Goal: Check status

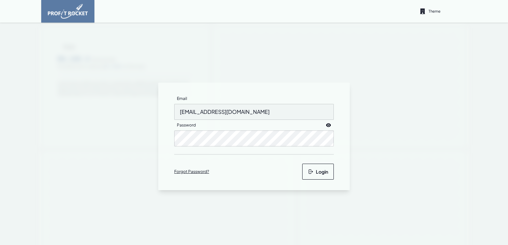
click at [313, 171] on button "Login" at bounding box center [318, 172] width 32 height 16
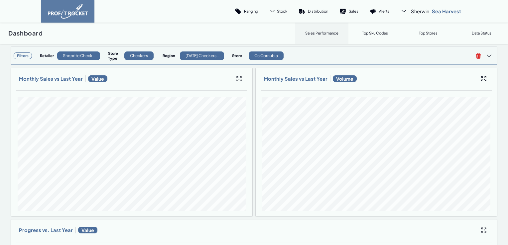
click at [21, 55] on h3 "Filters" at bounding box center [23, 56] width 18 height 7
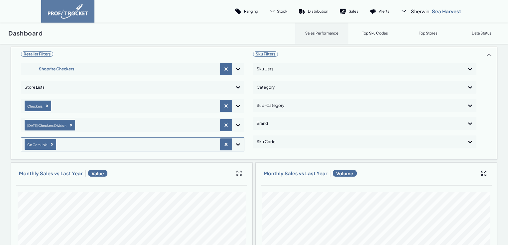
click at [237, 145] on icon at bounding box center [238, 144] width 7 height 7
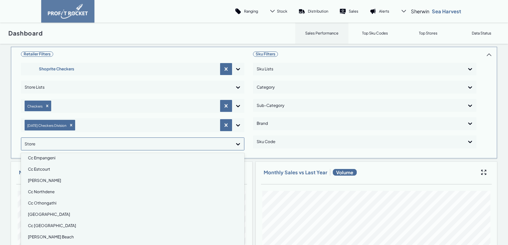
scroll to position [67, 0]
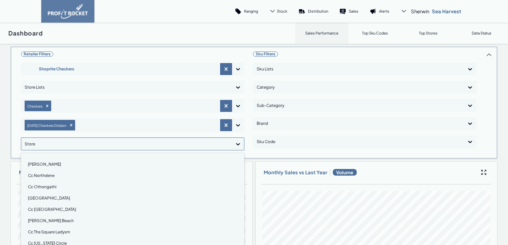
click at [49, 198] on div "[GEOGRAPHIC_DATA]" at bounding box center [133, 198] width 218 height 11
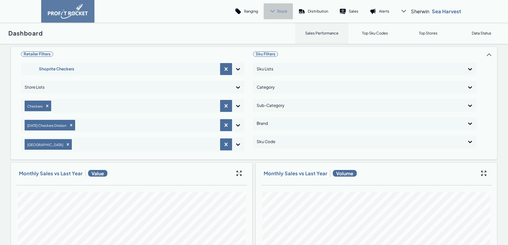
click at [279, 9] on span "Stock" at bounding box center [282, 11] width 10 height 5
click at [272, 49] on link "Cover" at bounding box center [271, 46] width 37 height 16
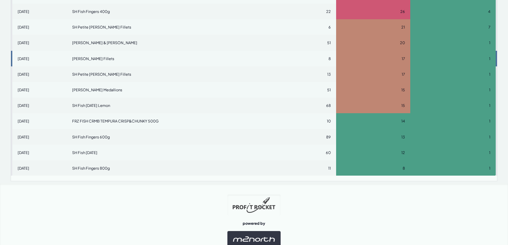
scroll to position [363, 0]
